Goal: Task Accomplishment & Management: Complete application form

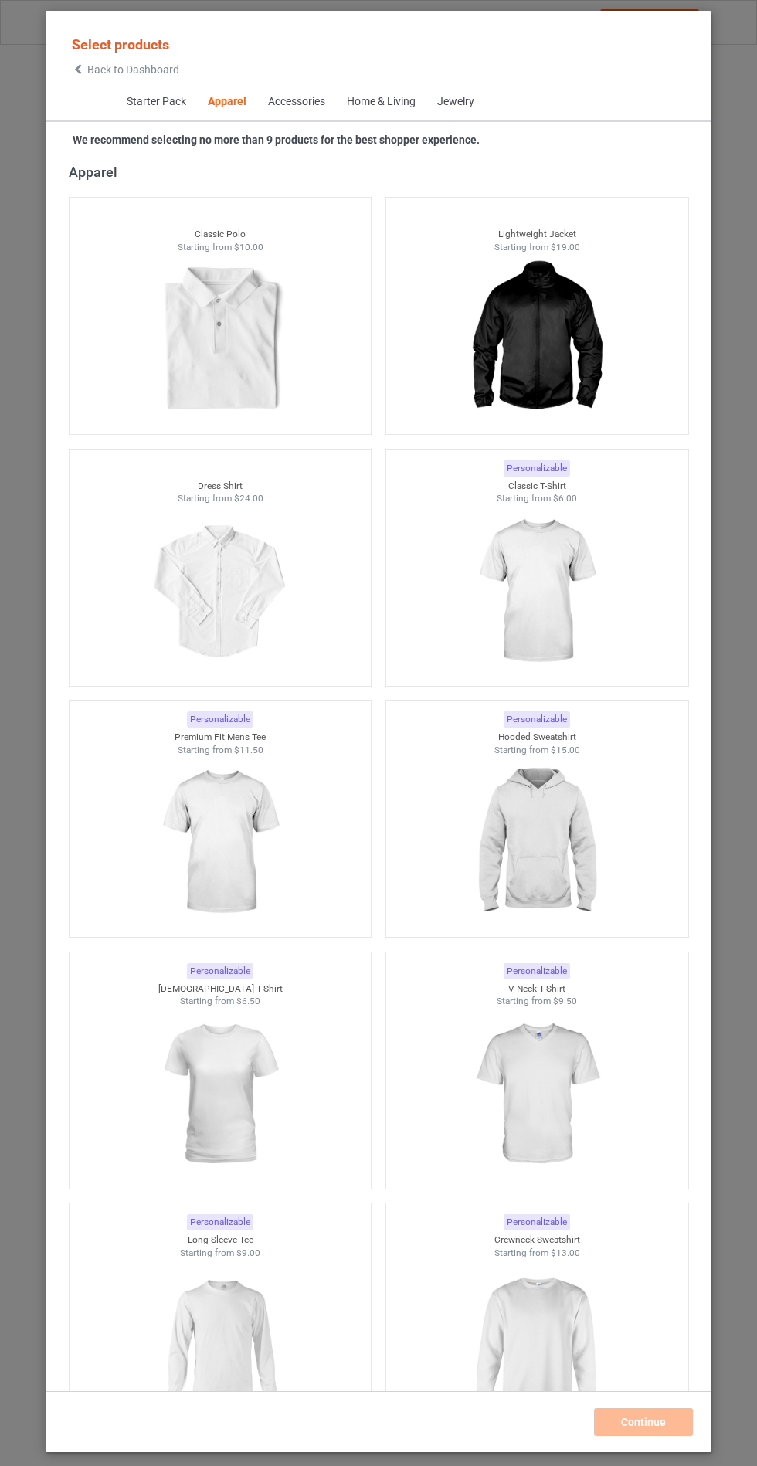
click at [584, 847] on img at bounding box center [536, 842] width 138 height 173
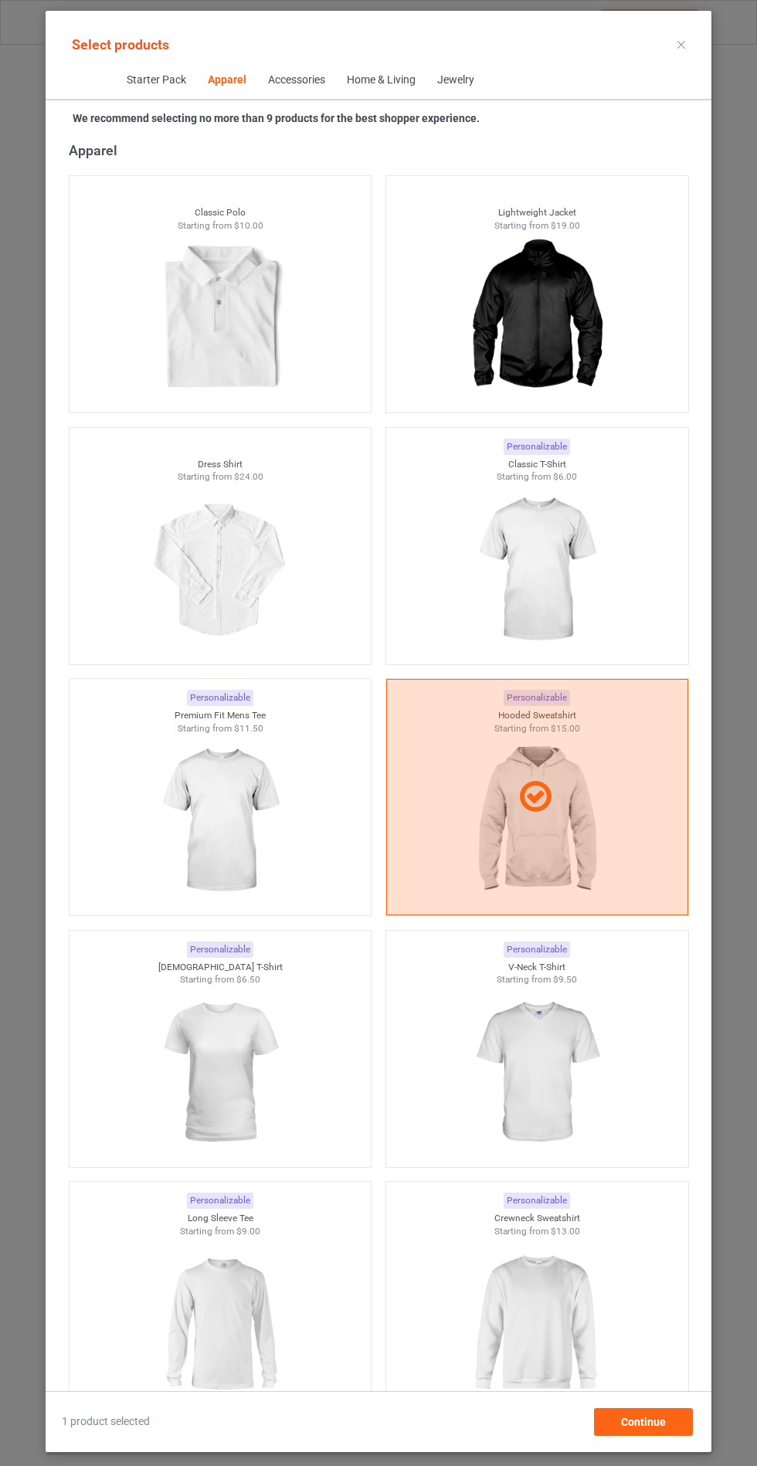
scroll to position [90, 0]
click at [667, 1436] on div "Continue" at bounding box center [643, 1422] width 99 height 28
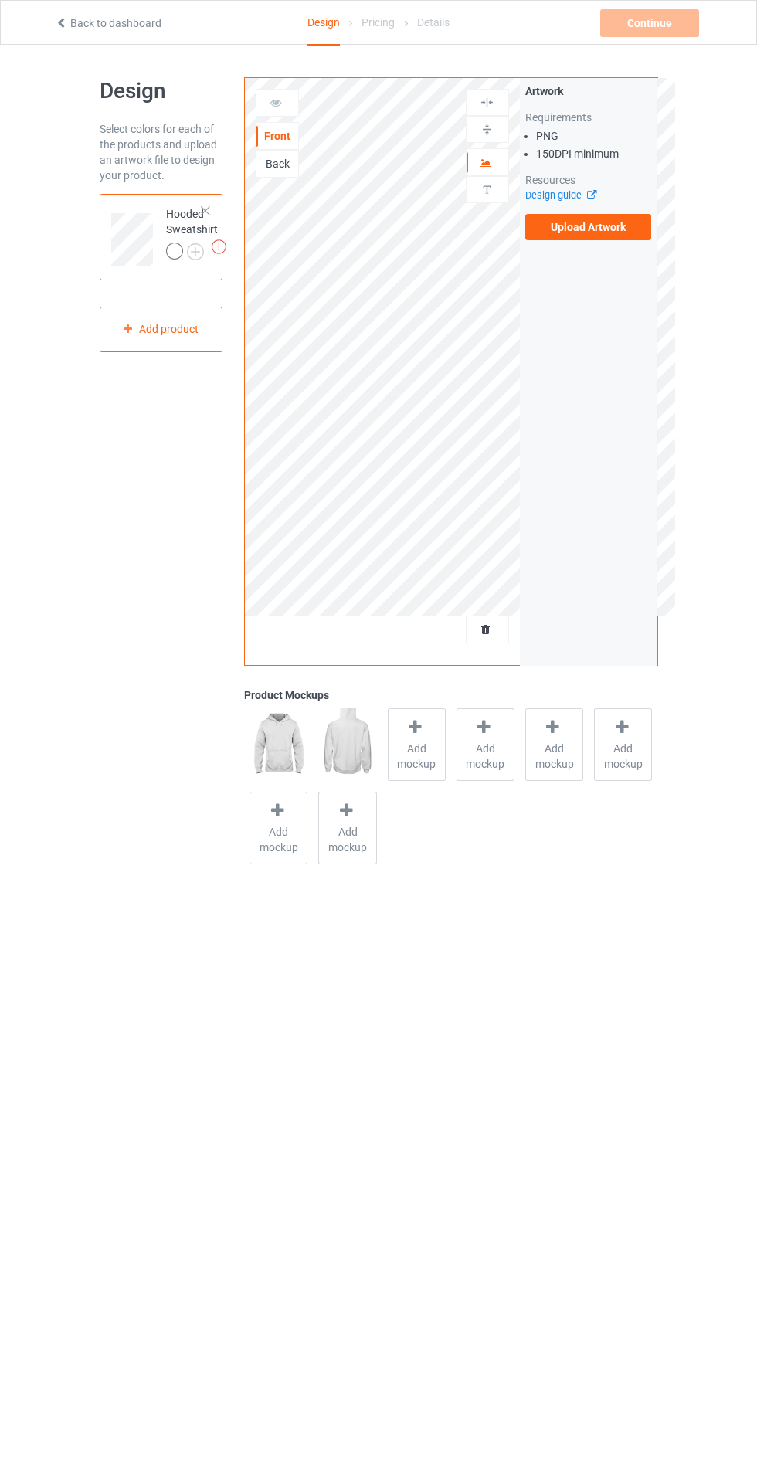
click at [0, 0] on img at bounding box center [0, 0] width 0 height 0
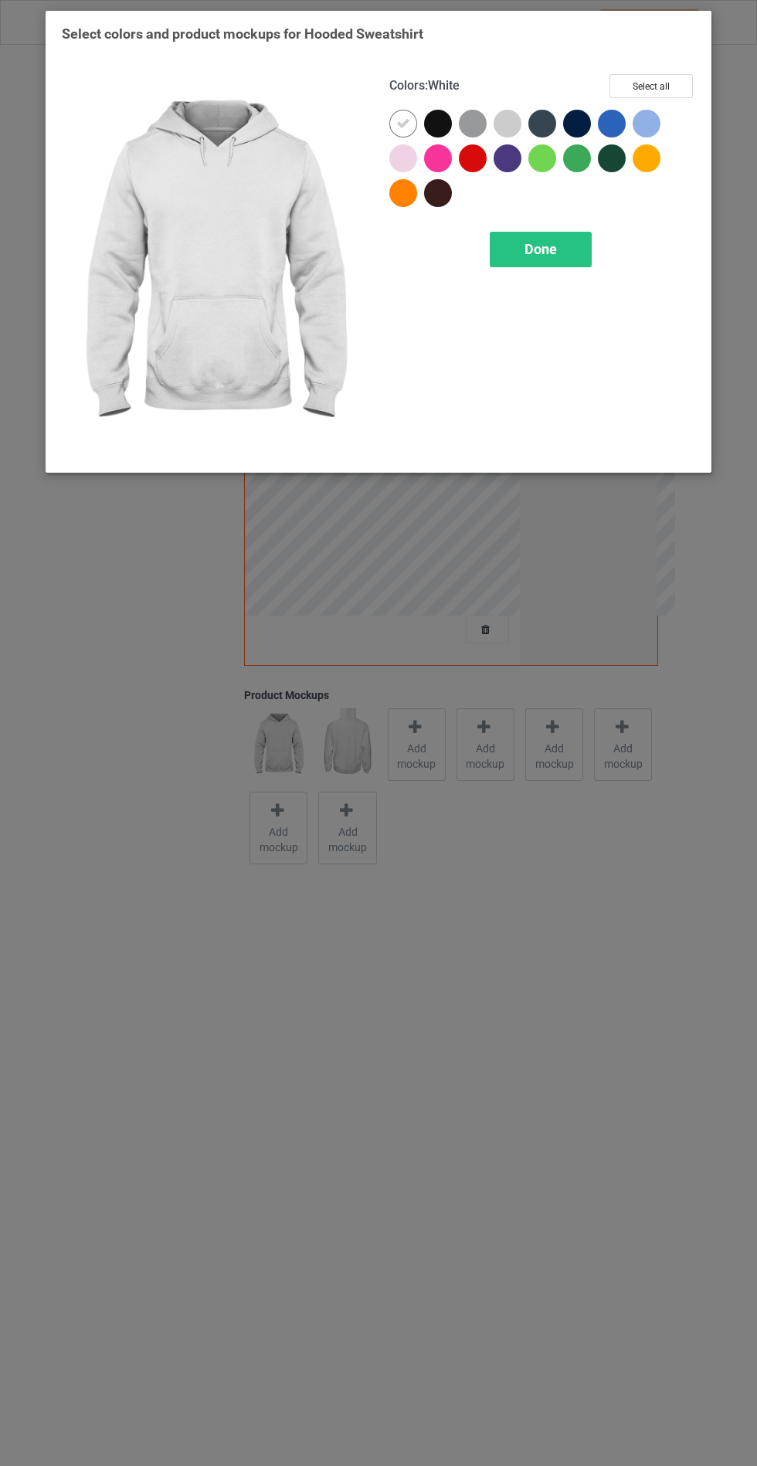
click at [438, 122] on div at bounding box center [438, 124] width 28 height 28
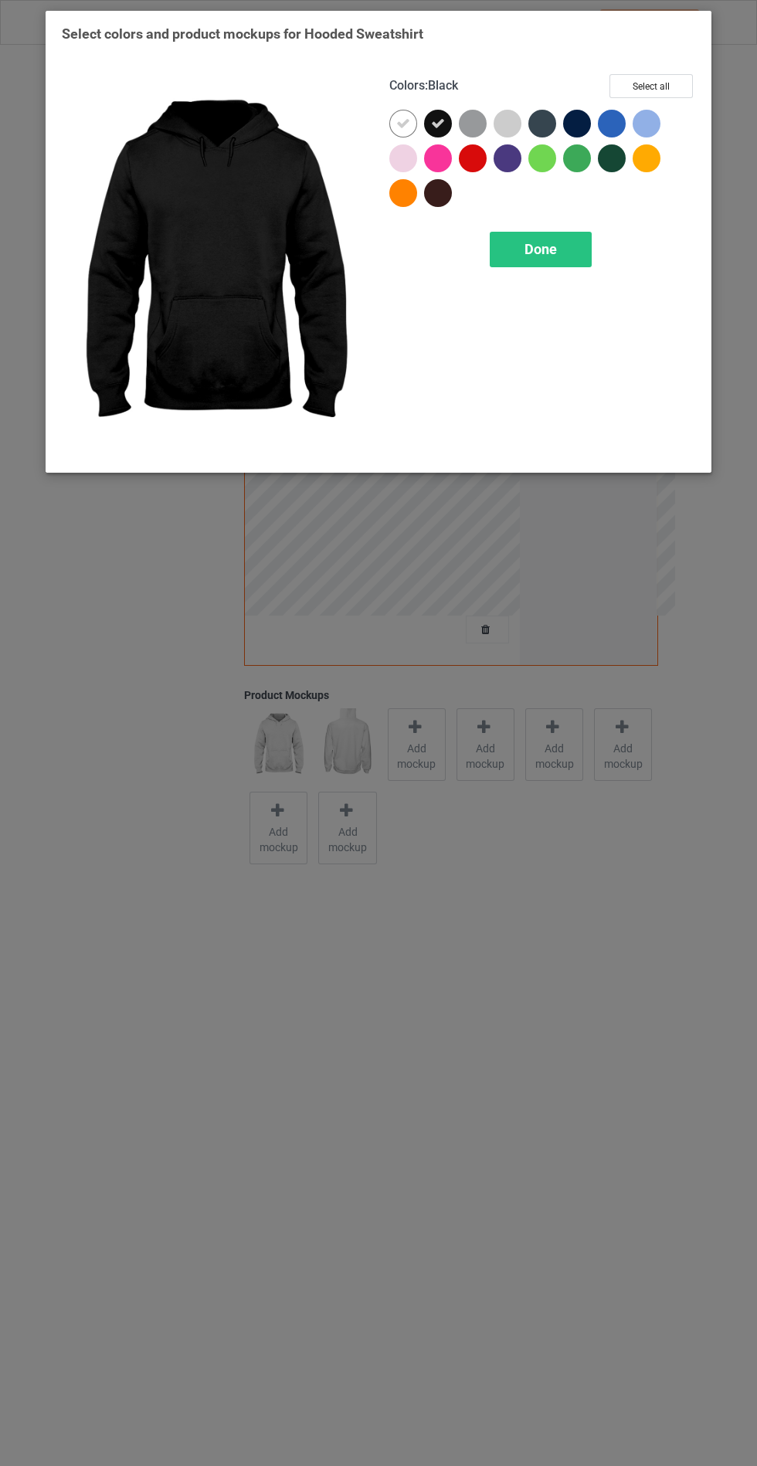
click at [546, 120] on div at bounding box center [542, 124] width 28 height 28
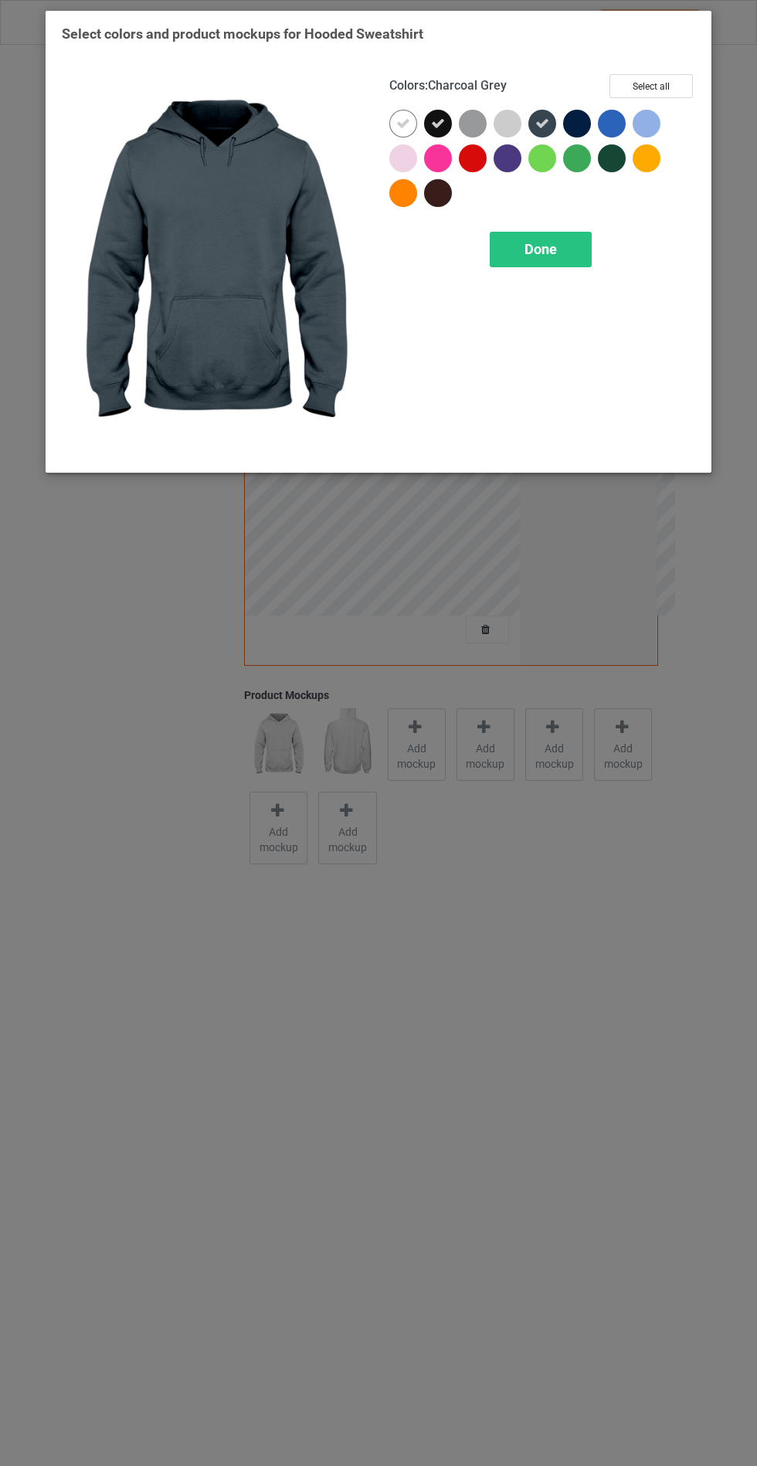
click at [576, 134] on div at bounding box center [577, 124] width 28 height 28
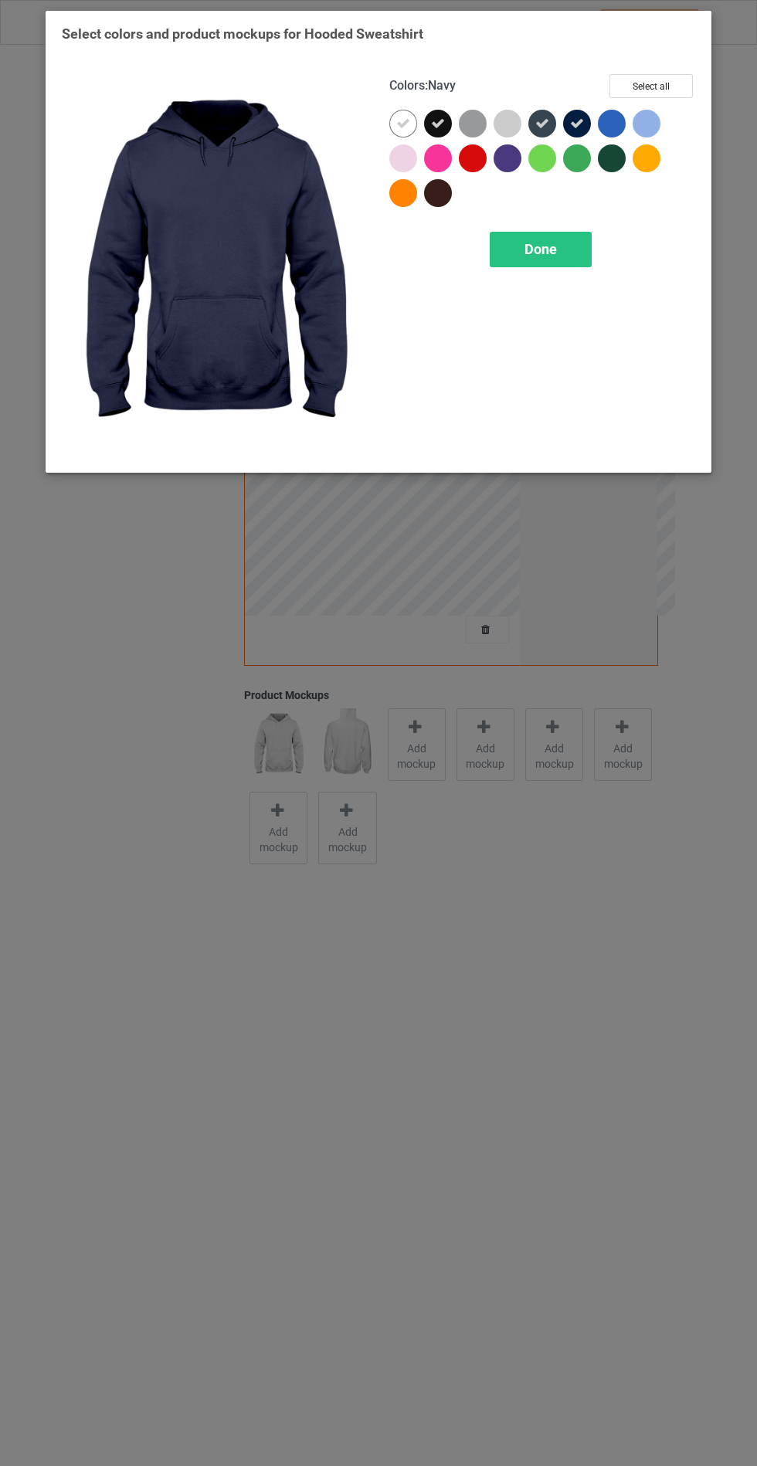
click at [507, 151] on div at bounding box center [508, 158] width 28 height 28
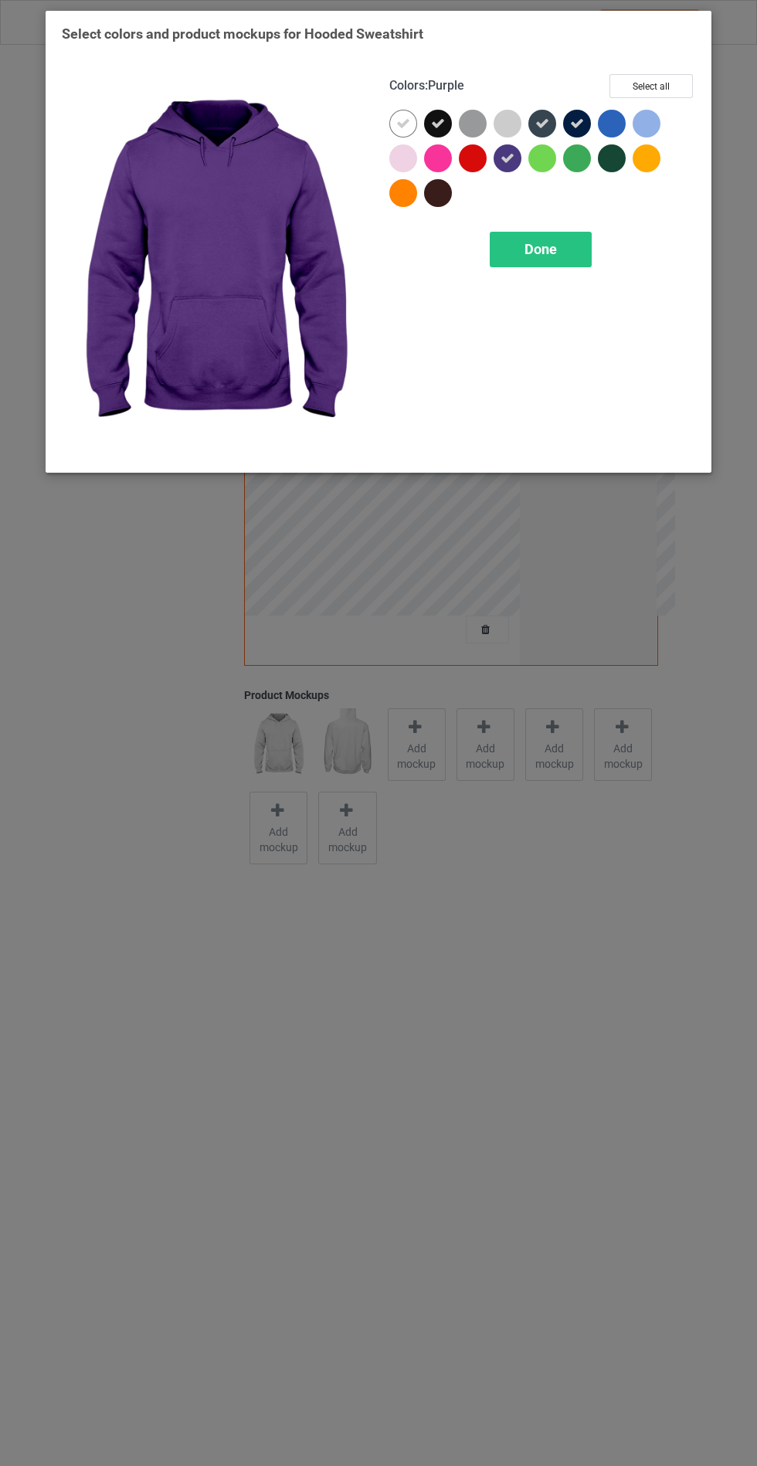
click at [610, 161] on div at bounding box center [612, 158] width 28 height 28
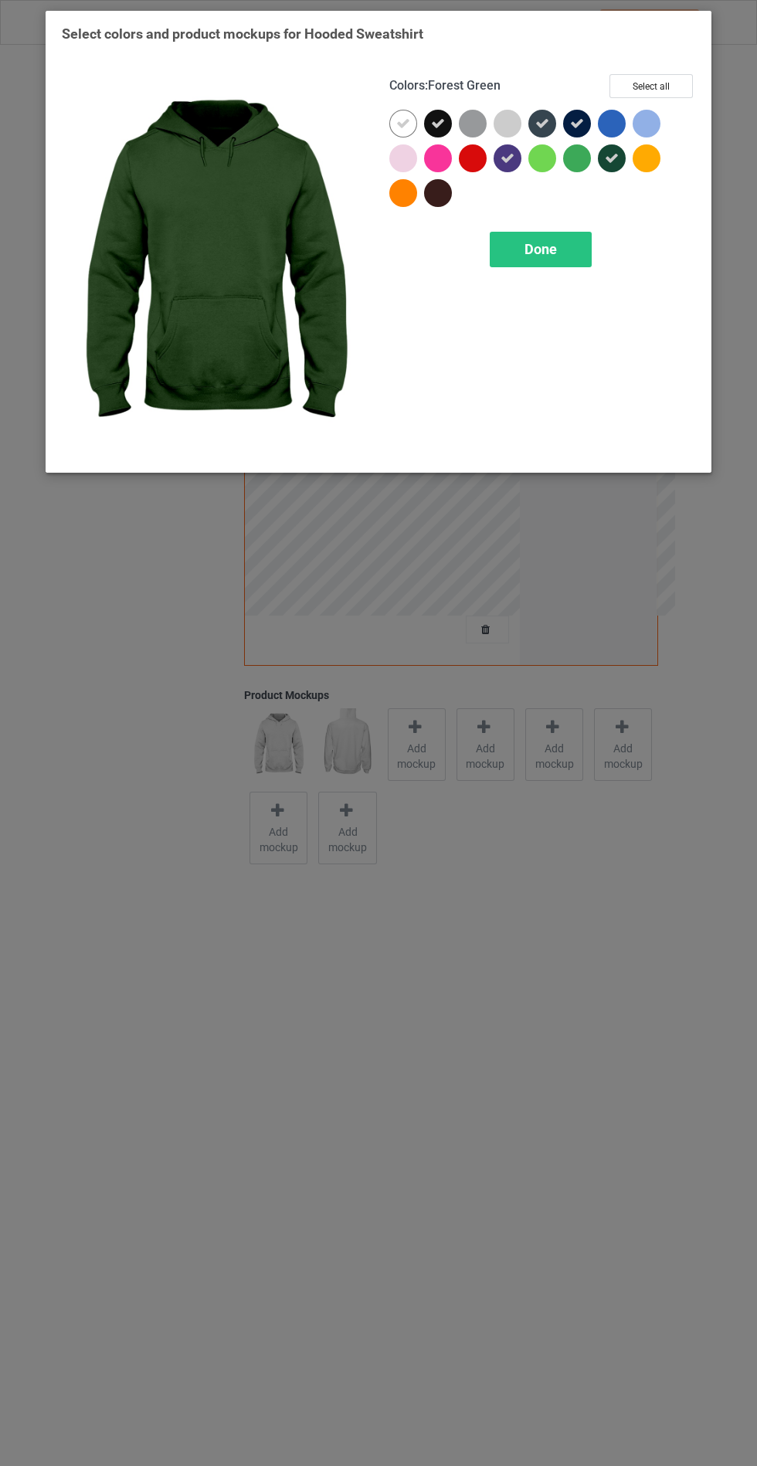
click at [559, 263] on div "Done" at bounding box center [541, 250] width 102 height 36
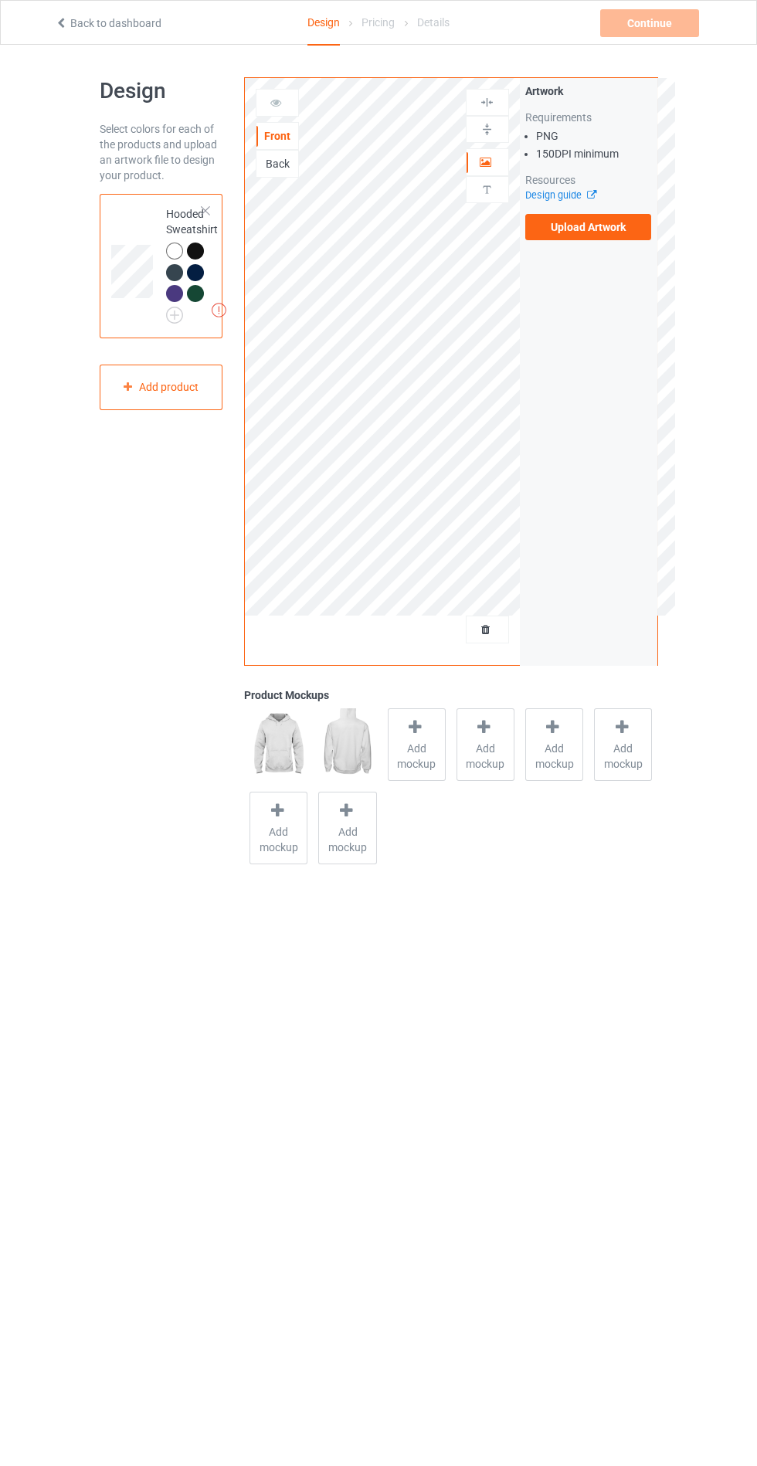
click at [422, 761] on span "Add mockup" at bounding box center [417, 756] width 56 height 31
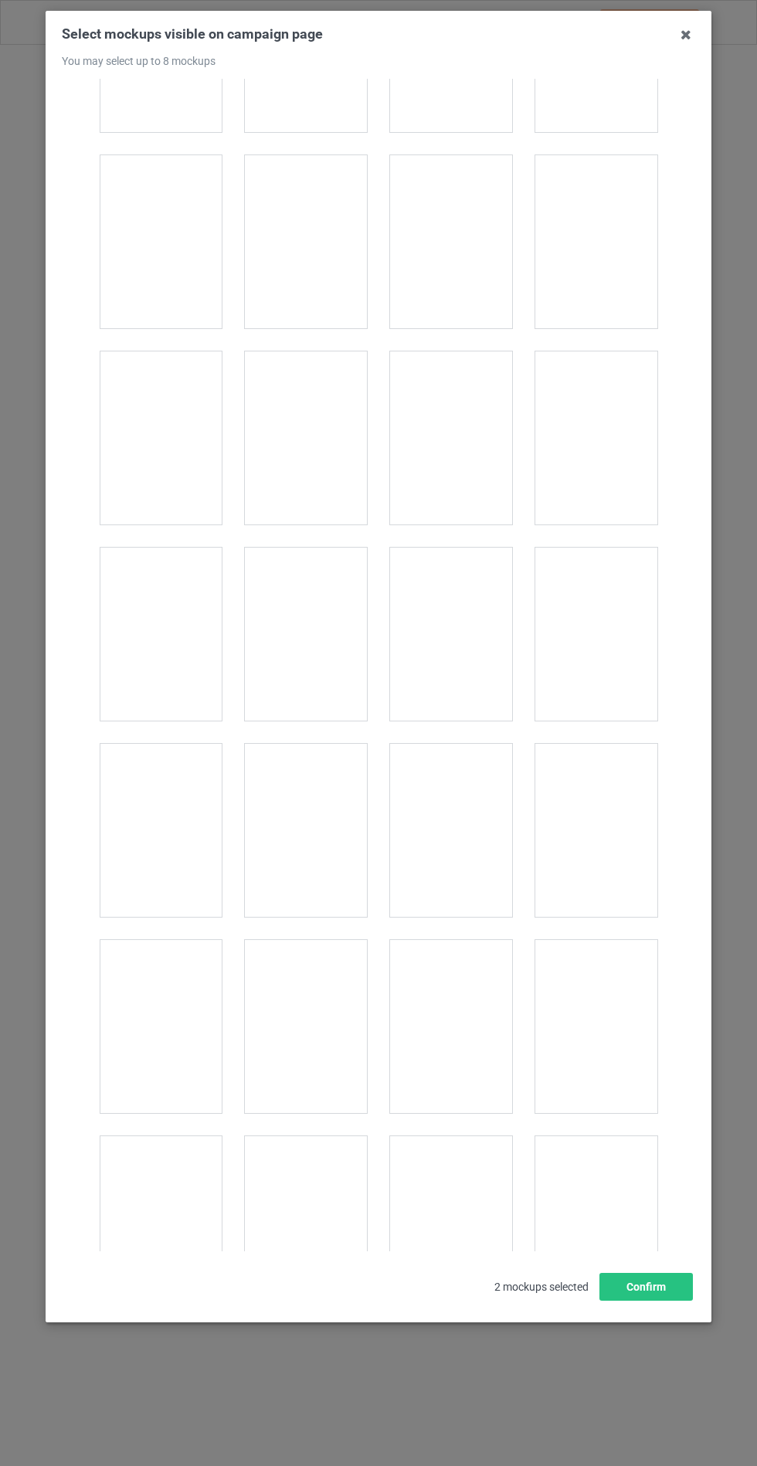
scroll to position [12022, 0]
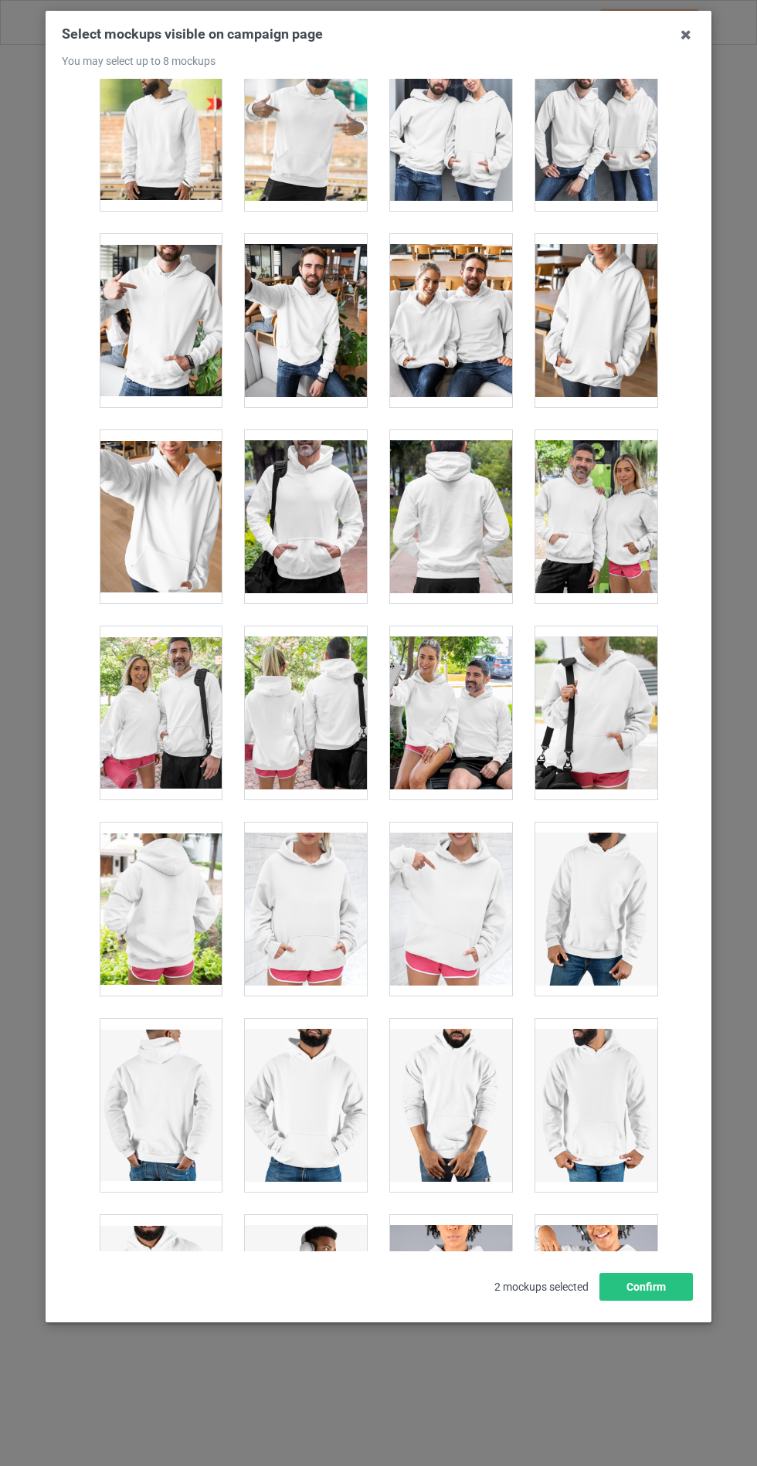
click at [433, 498] on div at bounding box center [451, 516] width 122 height 173
click at [664, 1301] on button "Confirm" at bounding box center [645, 1287] width 93 height 28
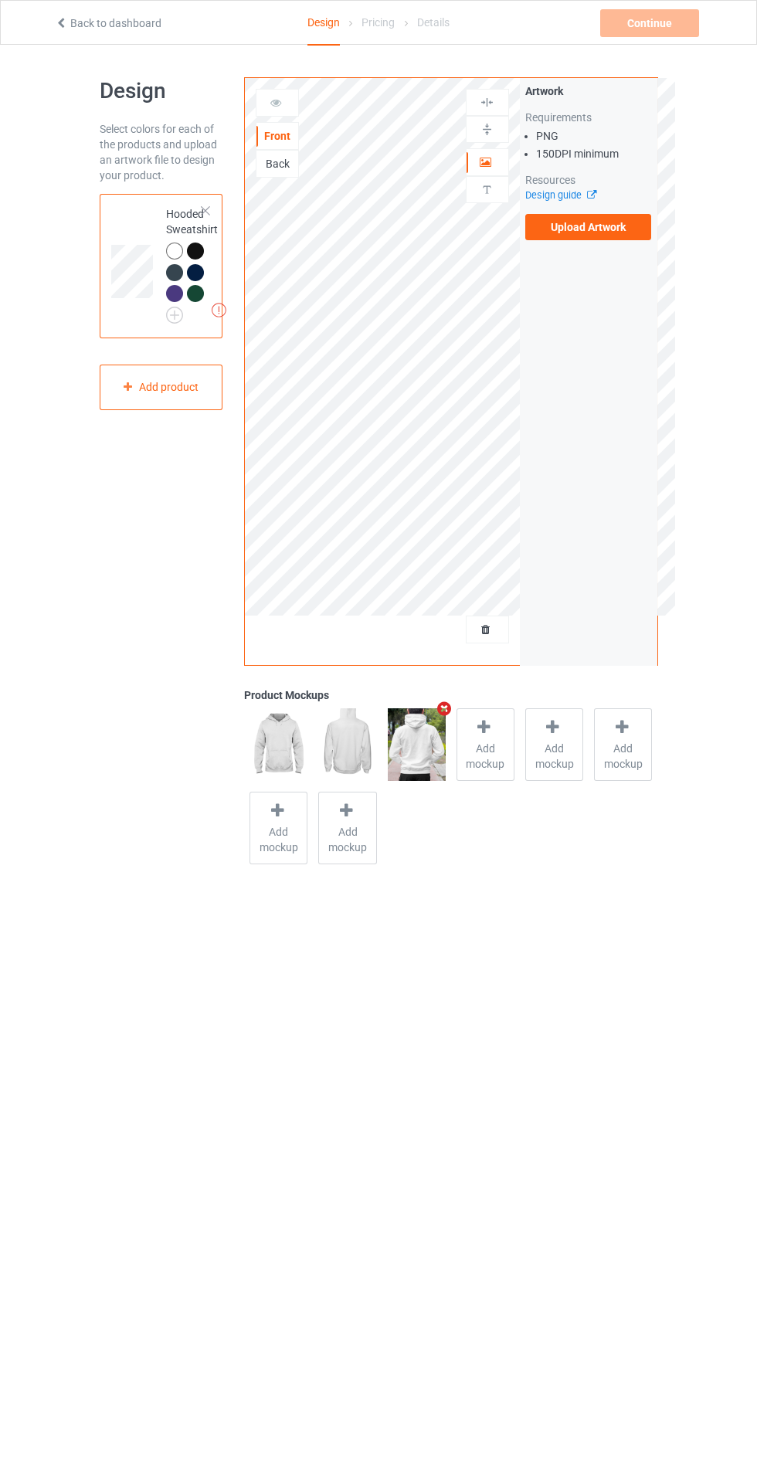
click at [287, 164] on div "Back" at bounding box center [277, 163] width 42 height 15
click at [606, 223] on label "Upload Artwork" at bounding box center [588, 227] width 127 height 26
click at [0, 0] on input "Upload Artwork" at bounding box center [0, 0] width 0 height 0
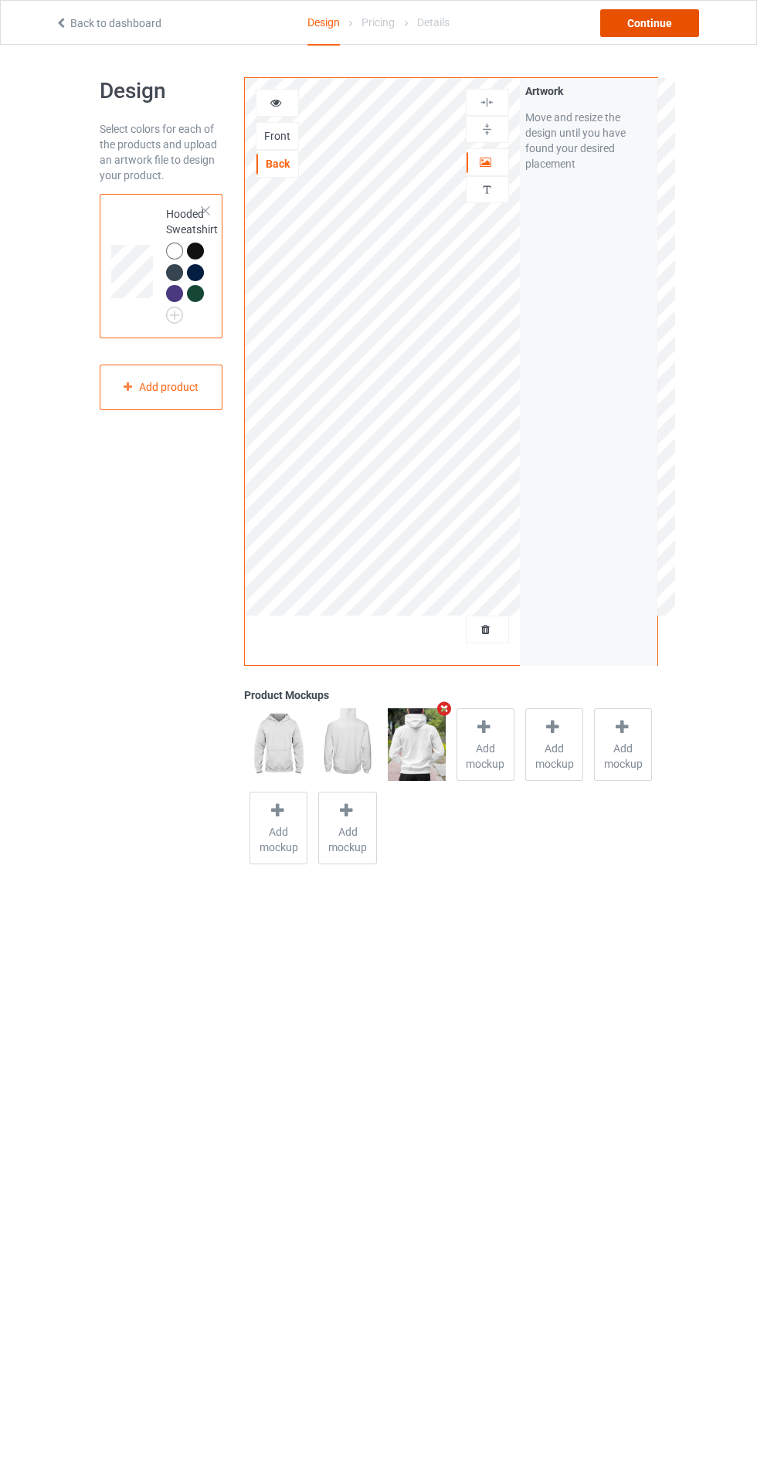
click at [669, 32] on div "Continue" at bounding box center [649, 23] width 99 height 28
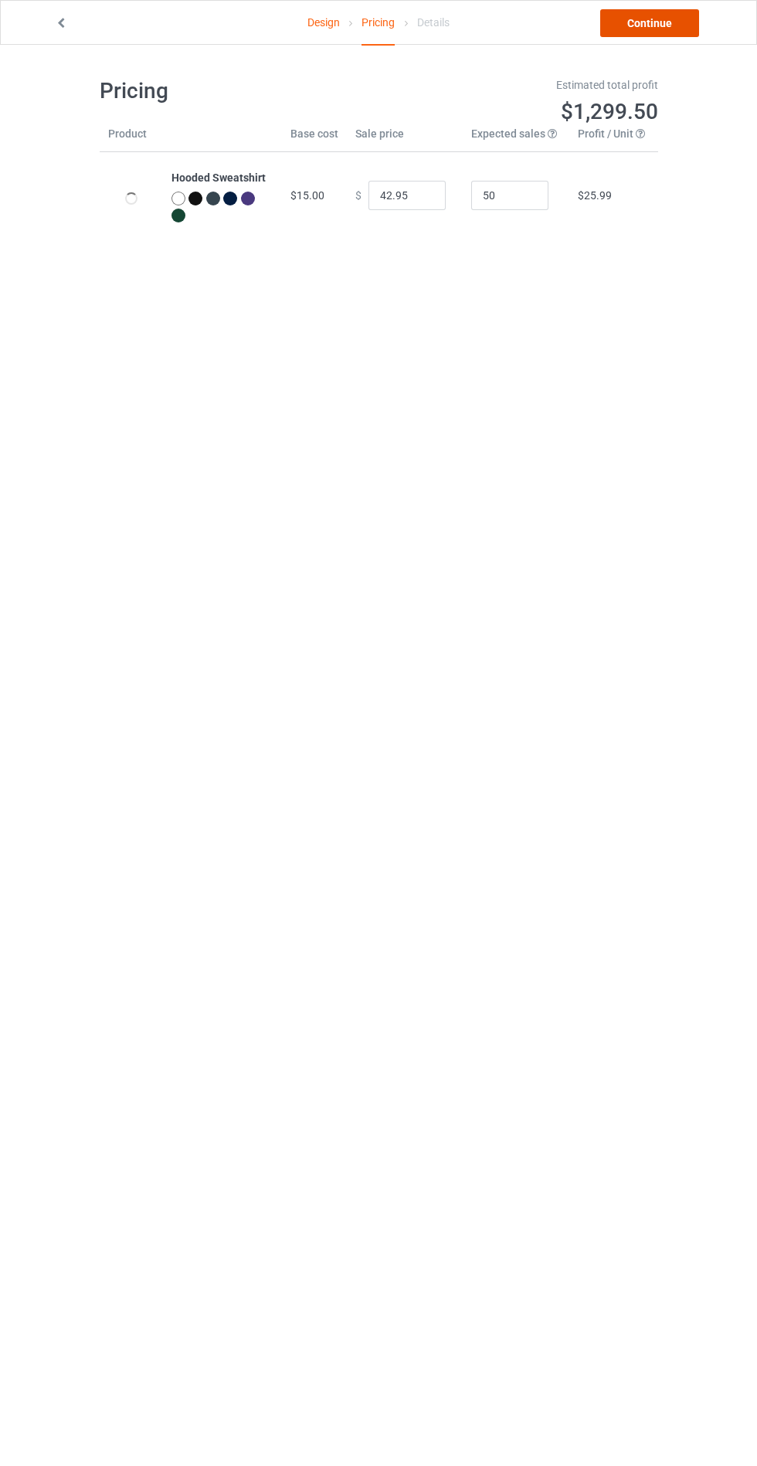
click at [697, 29] on link "Continue" at bounding box center [649, 23] width 99 height 28
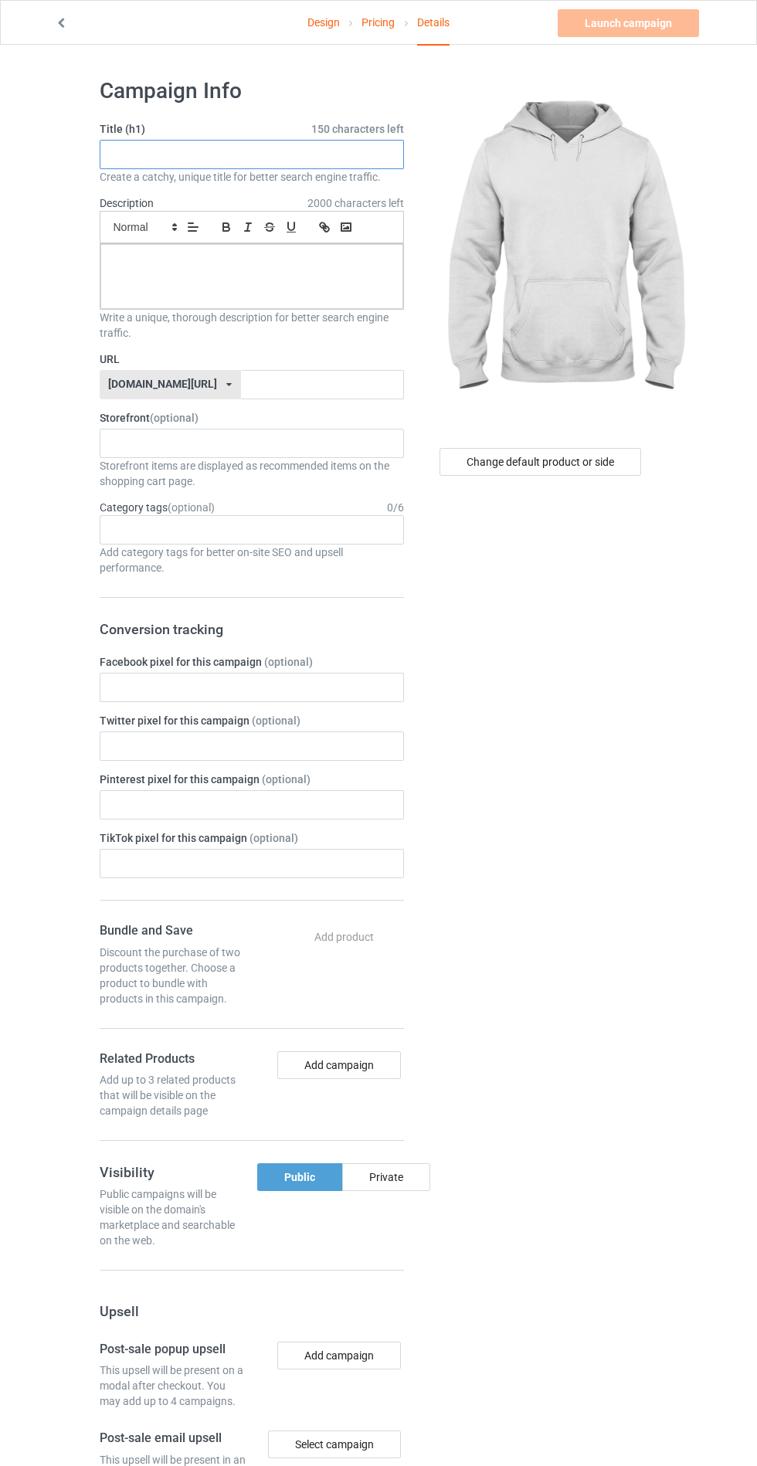
click at [316, 151] on input "text" at bounding box center [252, 154] width 304 height 29
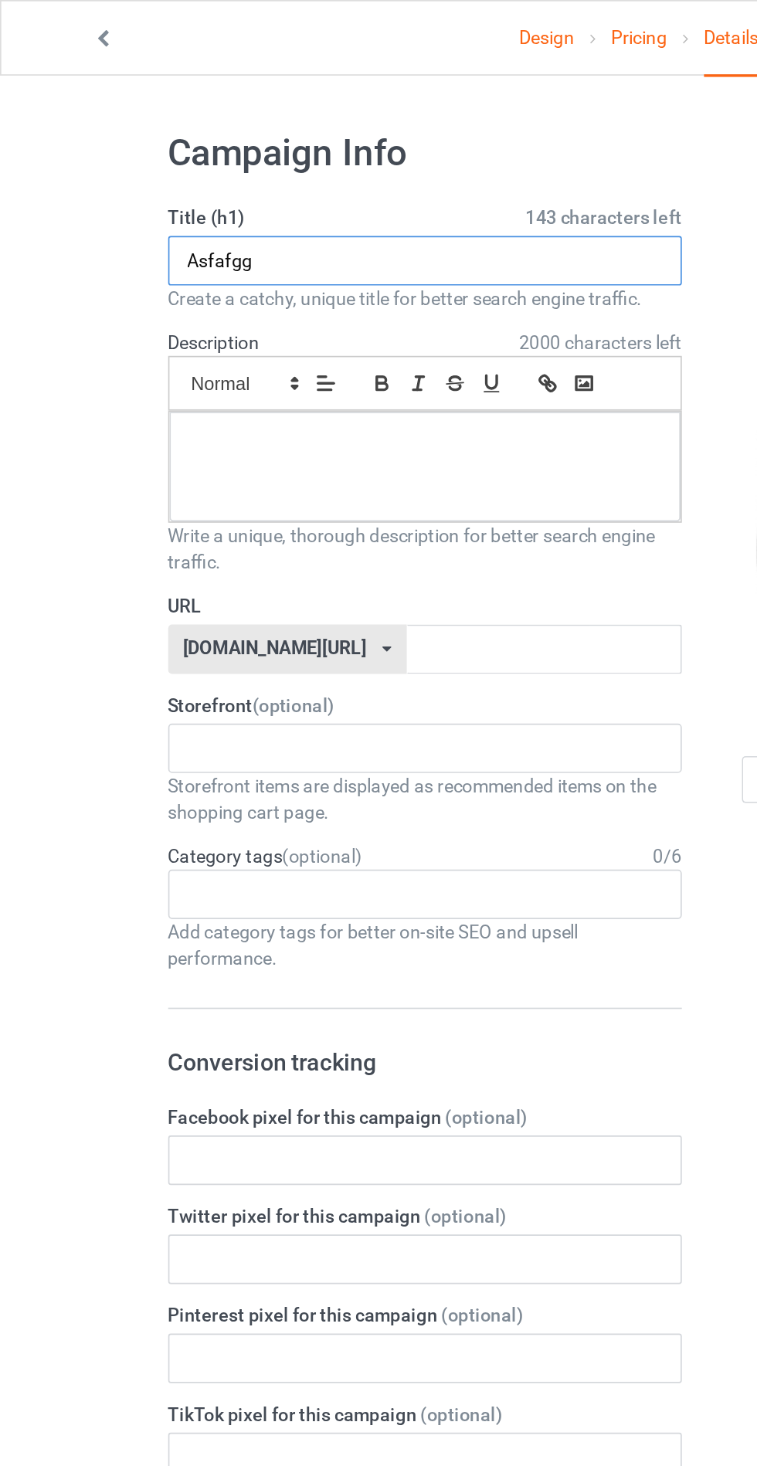
type input "Asfafgg"
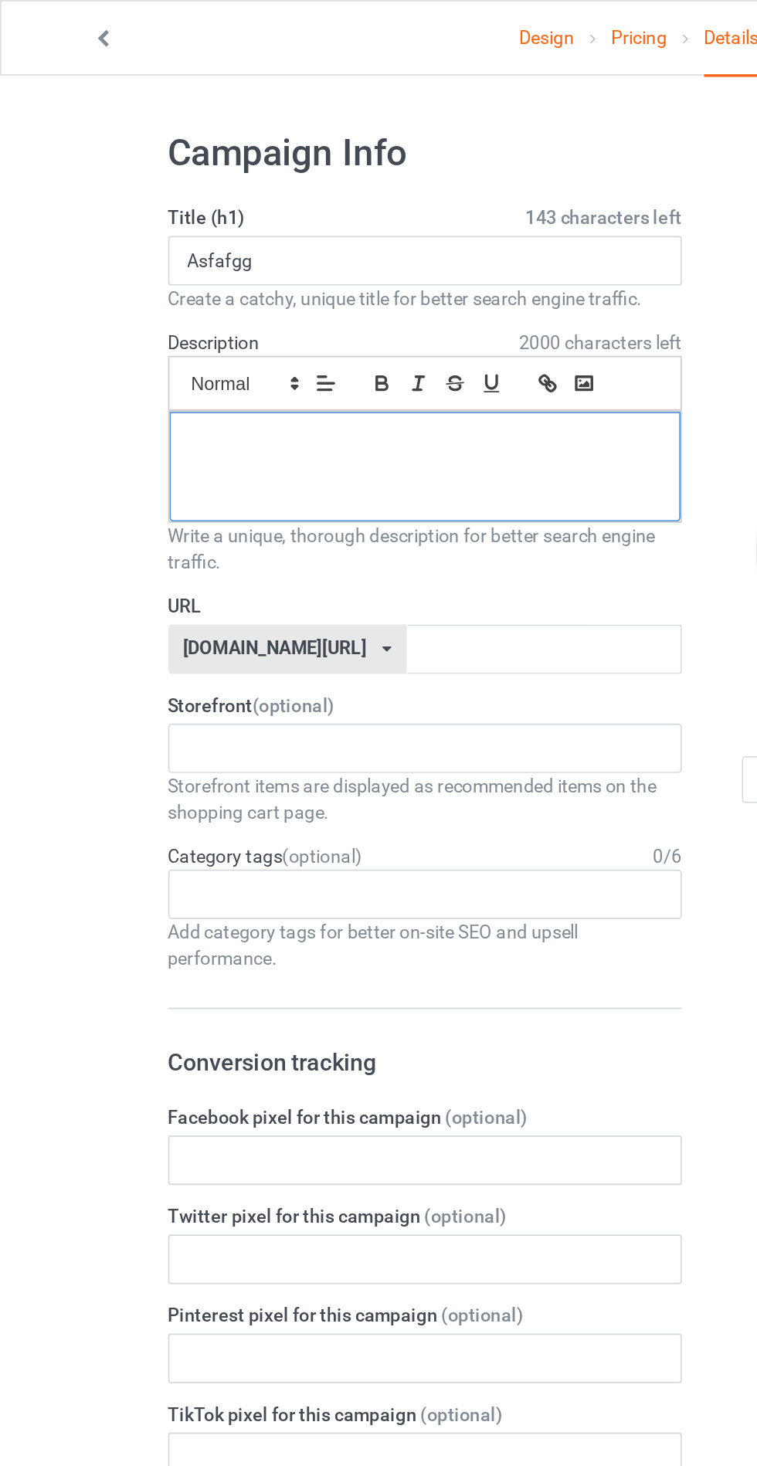
click at [263, 273] on div at bounding box center [251, 276] width 303 height 65
click at [267, 381] on input "text" at bounding box center [322, 384] width 163 height 29
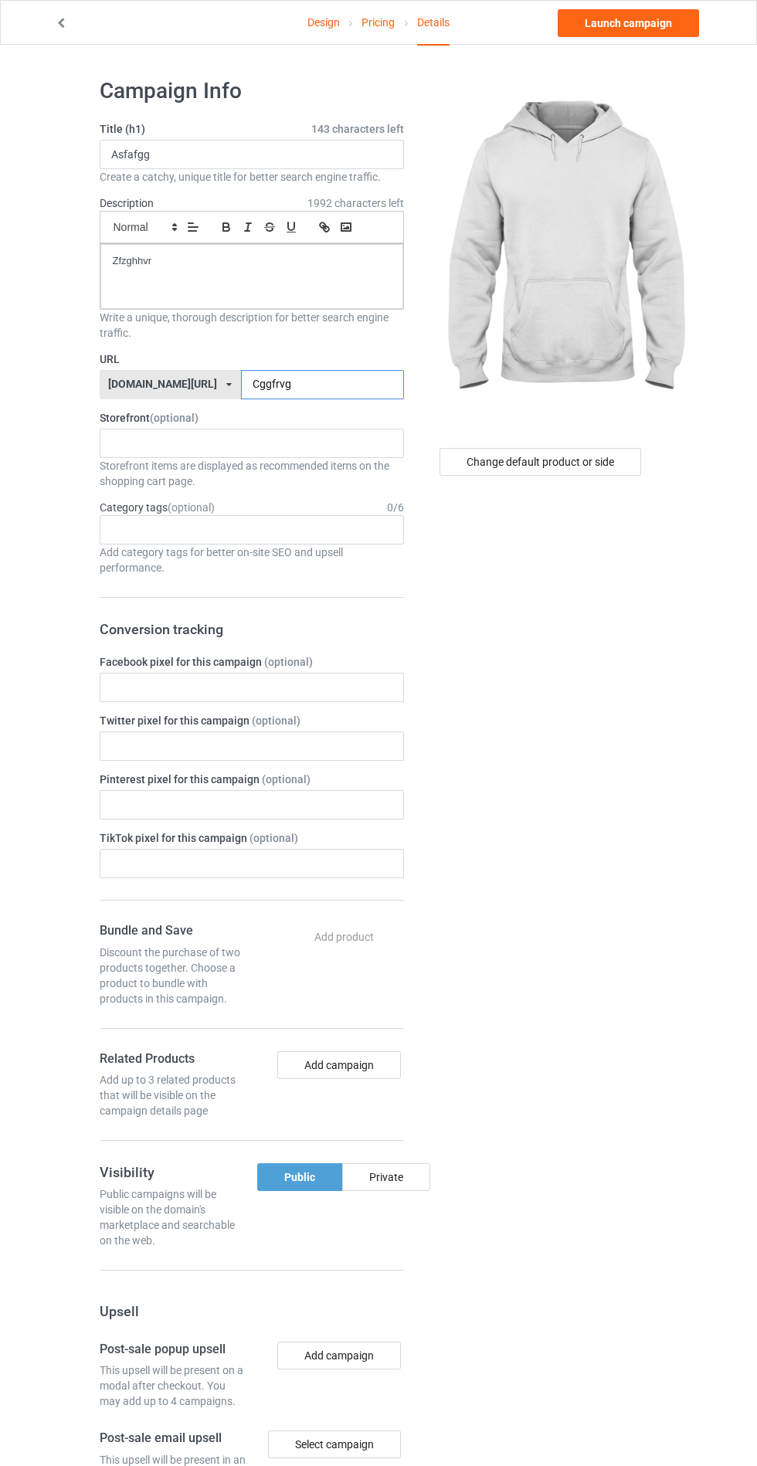
type input "Cggfrvg"
click at [398, 1165] on div "Private" at bounding box center [386, 1177] width 88 height 28
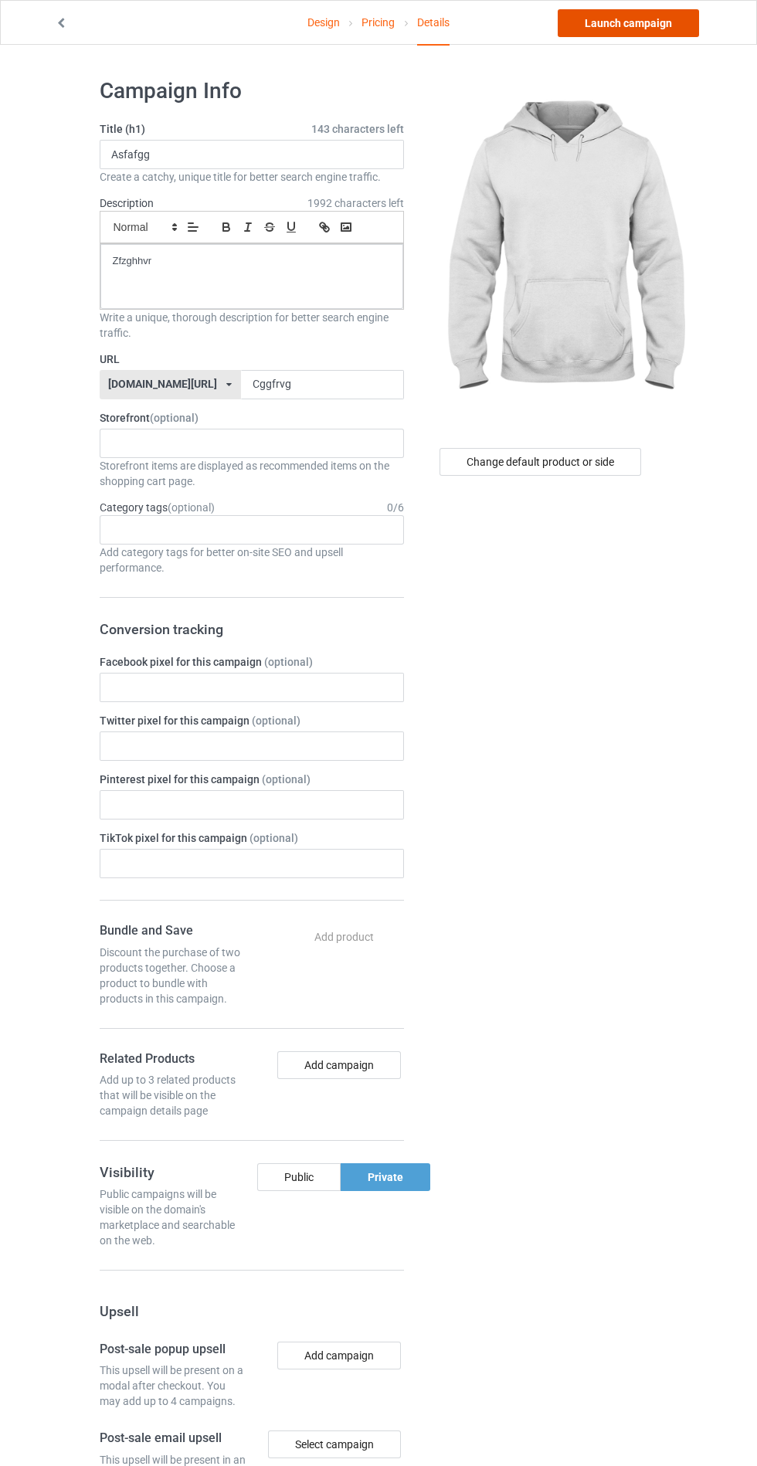
click at [650, 22] on link "Launch campaign" at bounding box center [628, 23] width 141 height 28
